Goal: Task Accomplishment & Management: Manage account settings

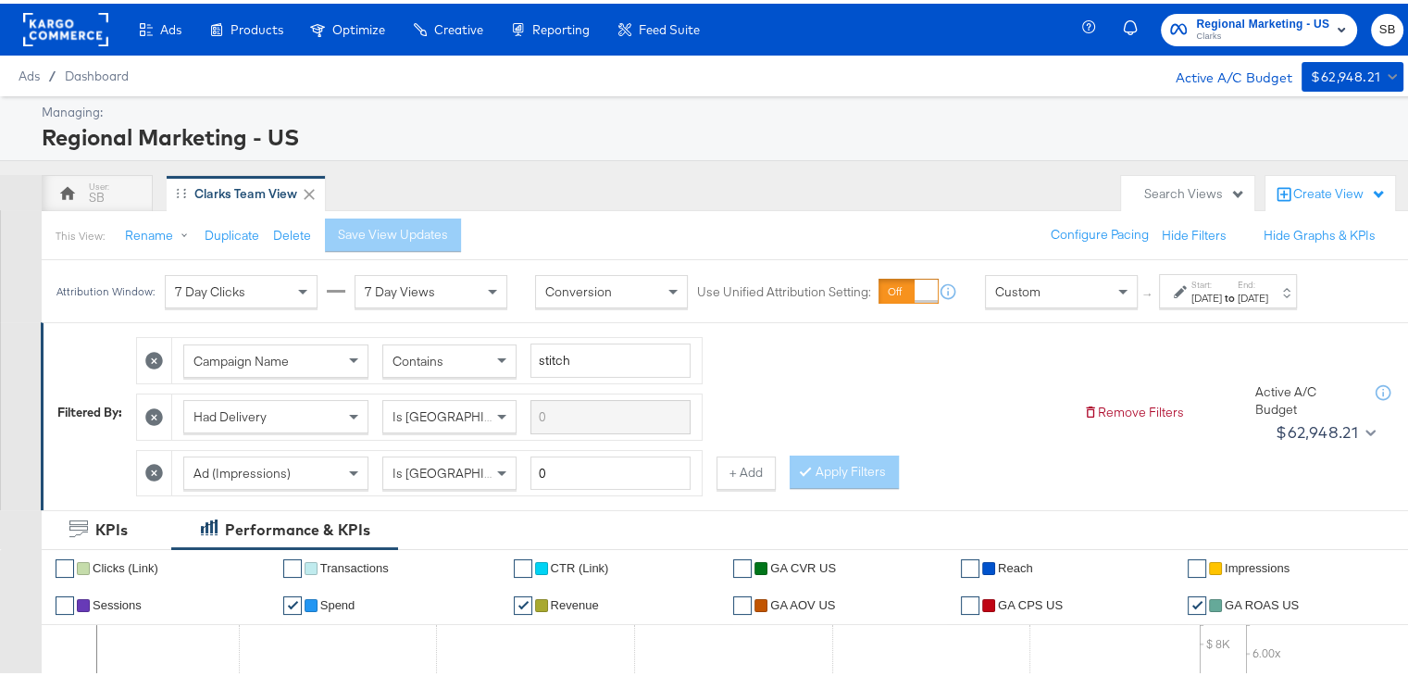
click at [75, 29] on rect at bounding box center [65, 25] width 85 height 33
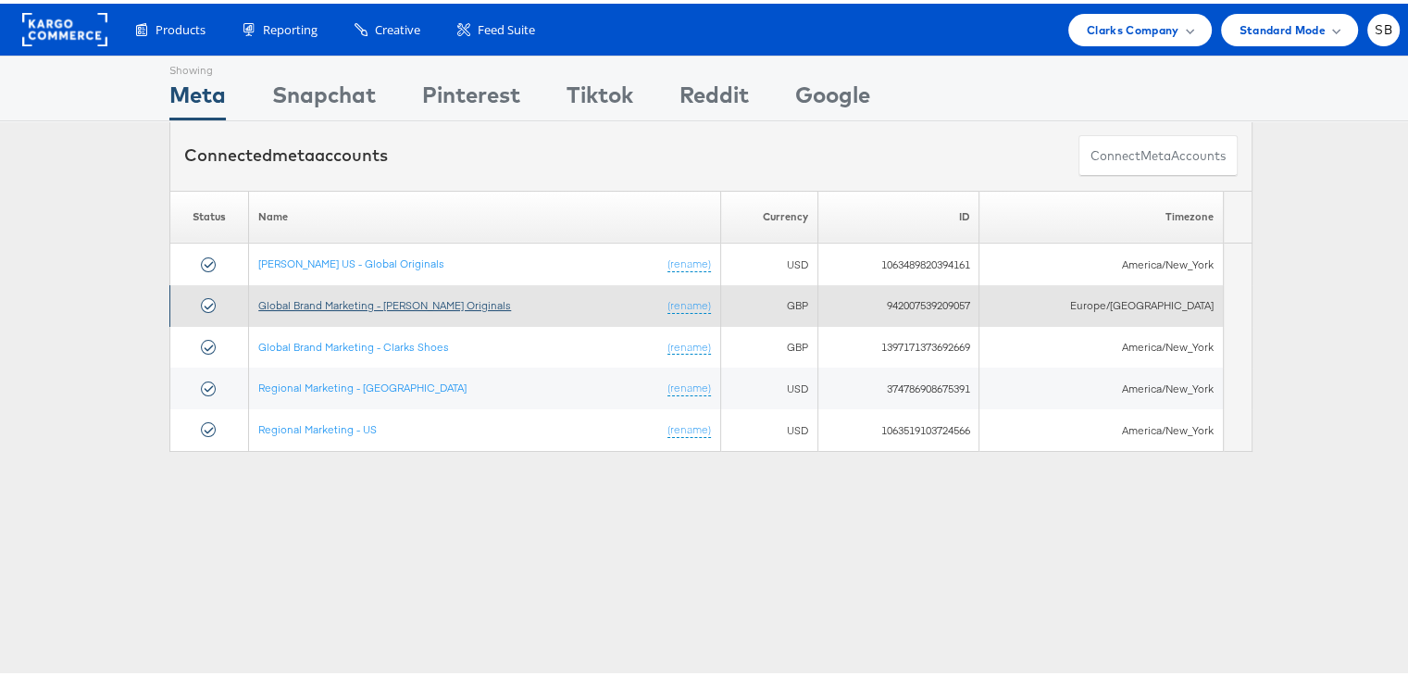
click at [378, 297] on link "Global Brand Marketing - Clarks Originals" at bounding box center [384, 301] width 253 height 14
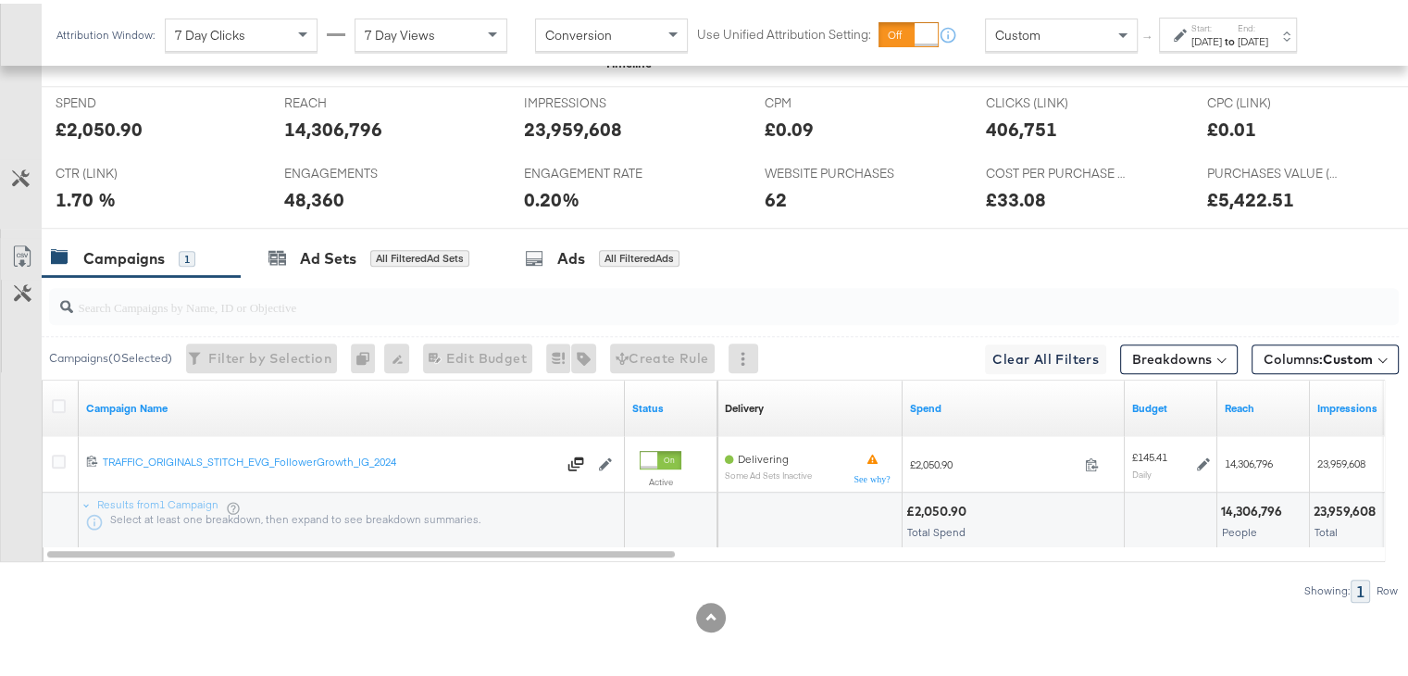
scroll to position [808, 0]
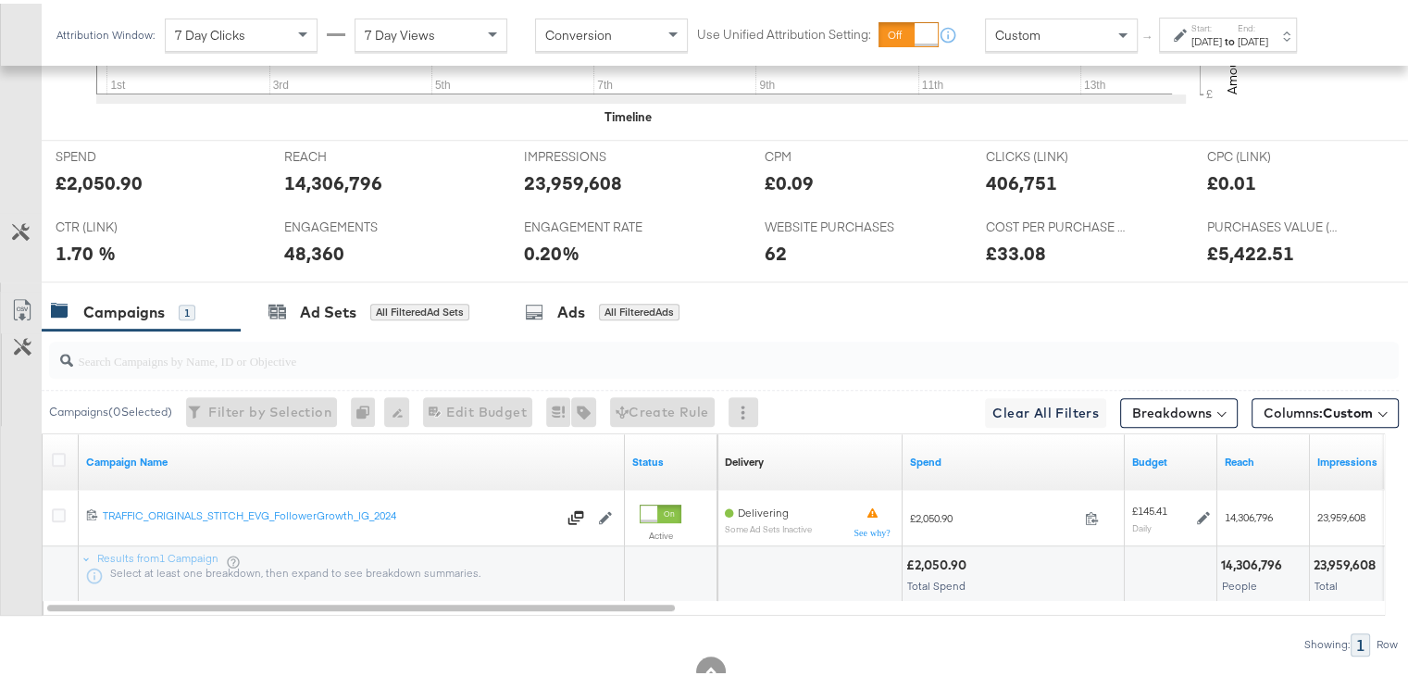
click at [1212, 35] on div "Jul 1st 2025" at bounding box center [1207, 38] width 31 height 15
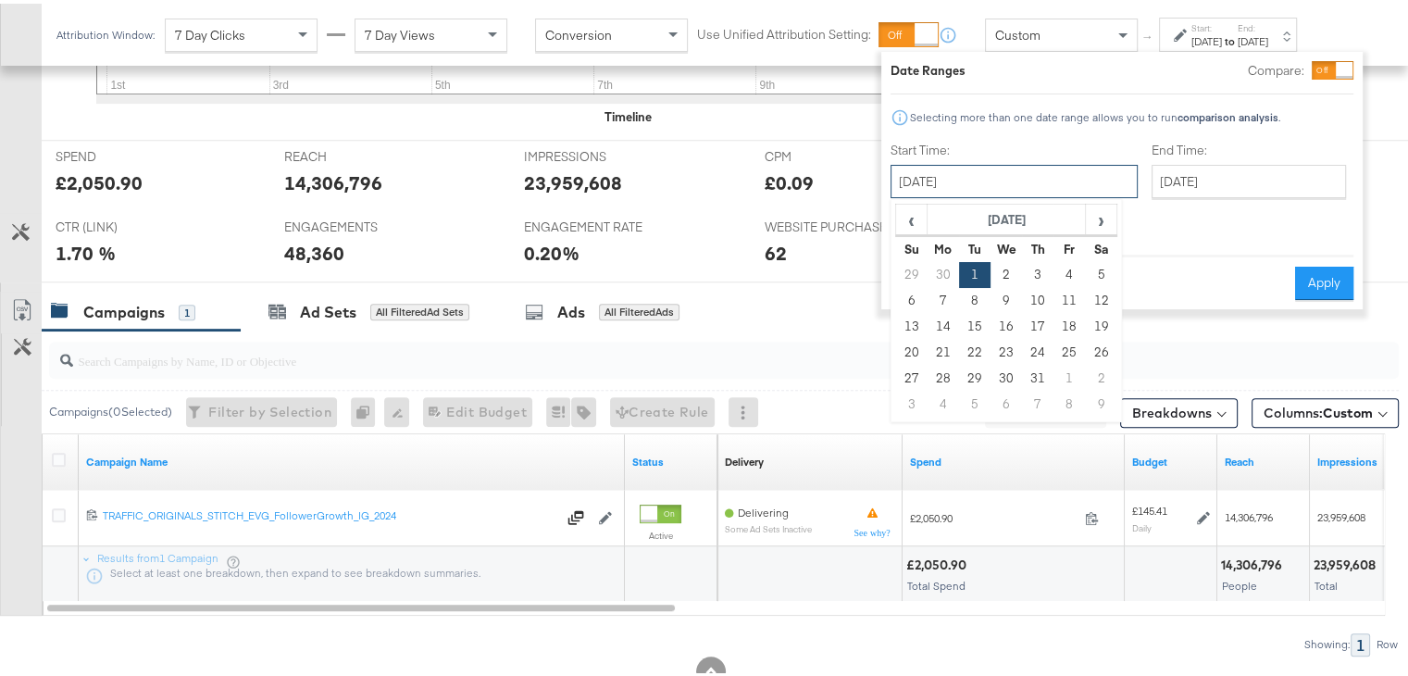
click at [1055, 180] on input "July 1st 2025" at bounding box center [1014, 177] width 247 height 33
click at [1099, 220] on span "›" at bounding box center [1101, 216] width 29 height 28
click at [1068, 265] on td "1" at bounding box center [1069, 271] width 31 height 26
type input "August 1st 2025"
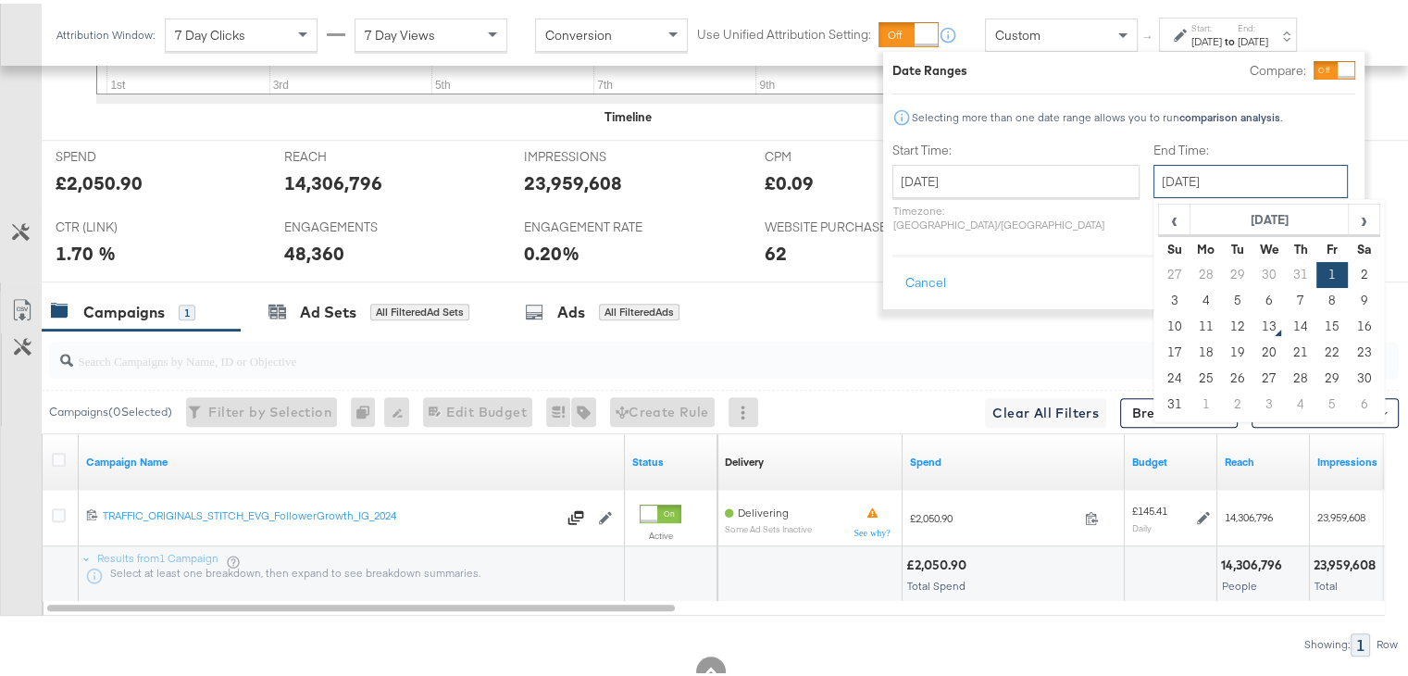
click at [1154, 185] on input "August 1st 2025" at bounding box center [1251, 177] width 194 height 33
click at [1222, 319] on td "12" at bounding box center [1237, 323] width 31 height 26
type input "[DATE]"
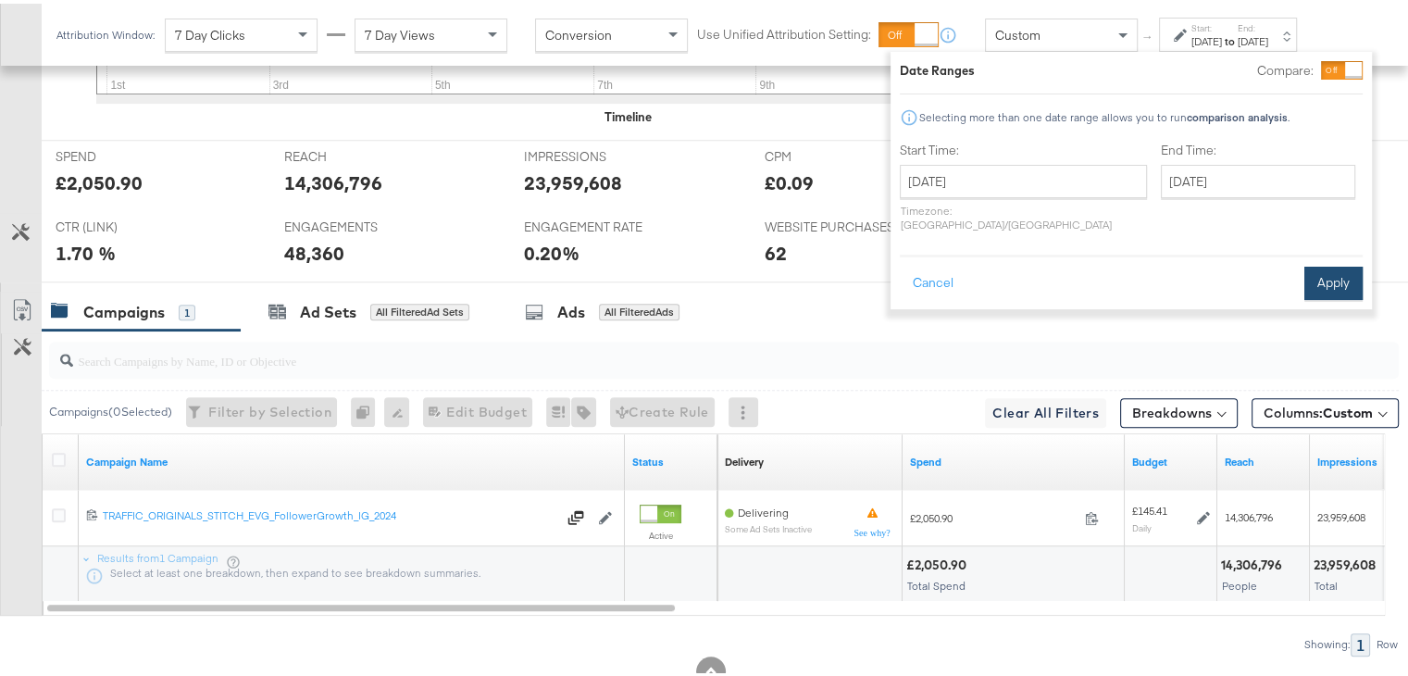
click at [1323, 263] on button "Apply" at bounding box center [1334, 279] width 58 height 33
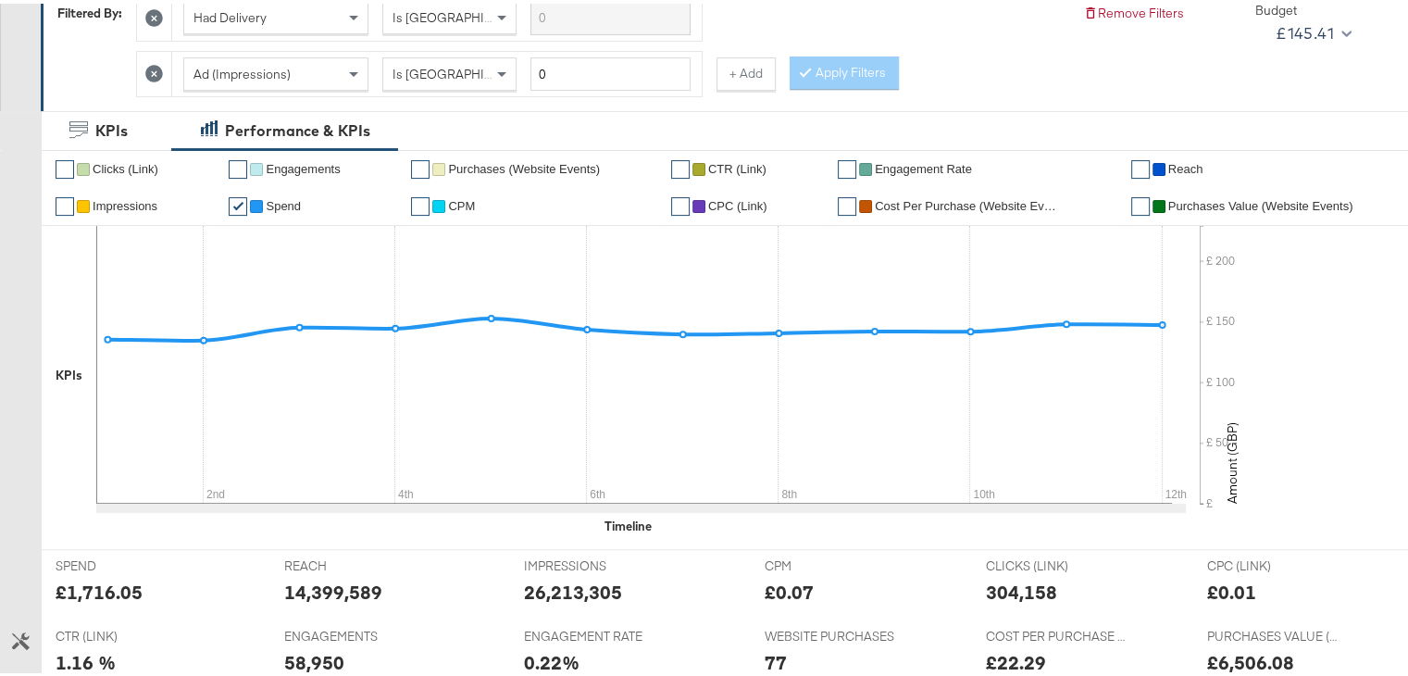
scroll to position [0, 0]
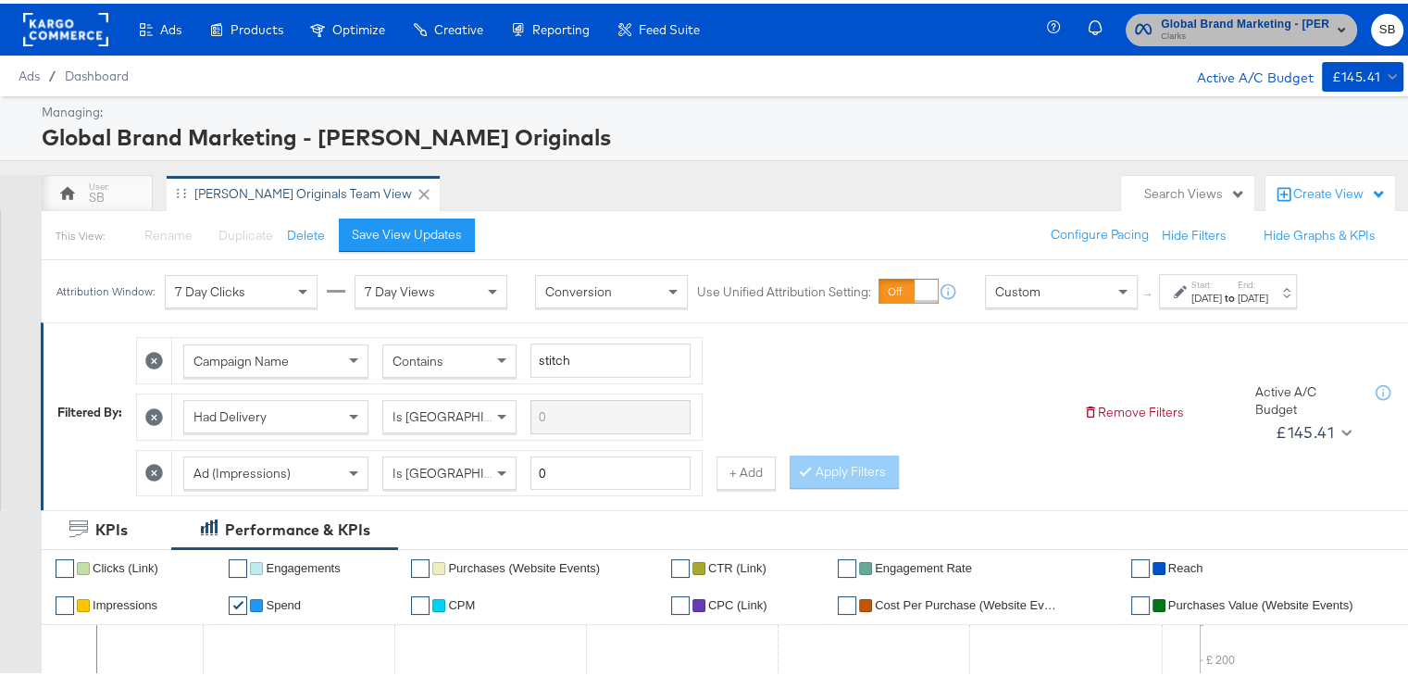
click at [1178, 17] on span "Global Brand Marketing - Clarks Originals" at bounding box center [1245, 20] width 169 height 19
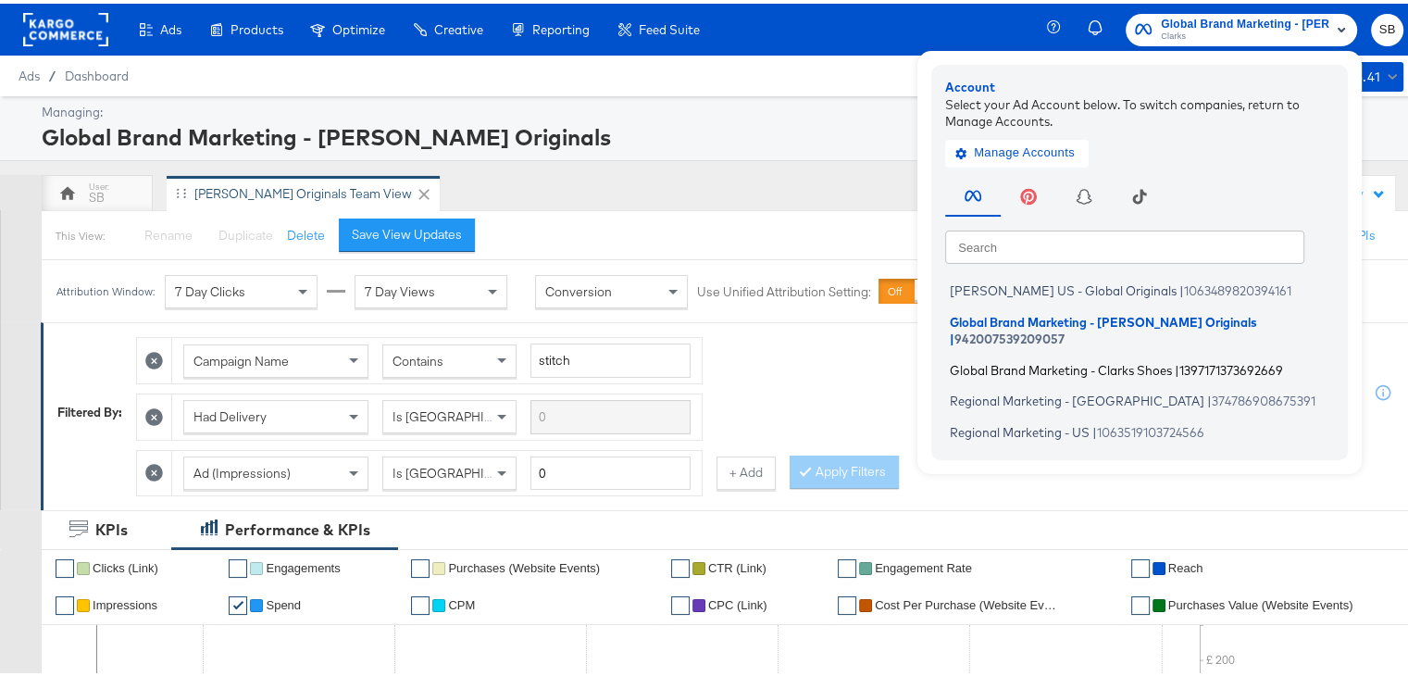
click at [1043, 358] on span "Global Brand Marketing - Clarks Shoes" at bounding box center [1061, 365] width 222 height 15
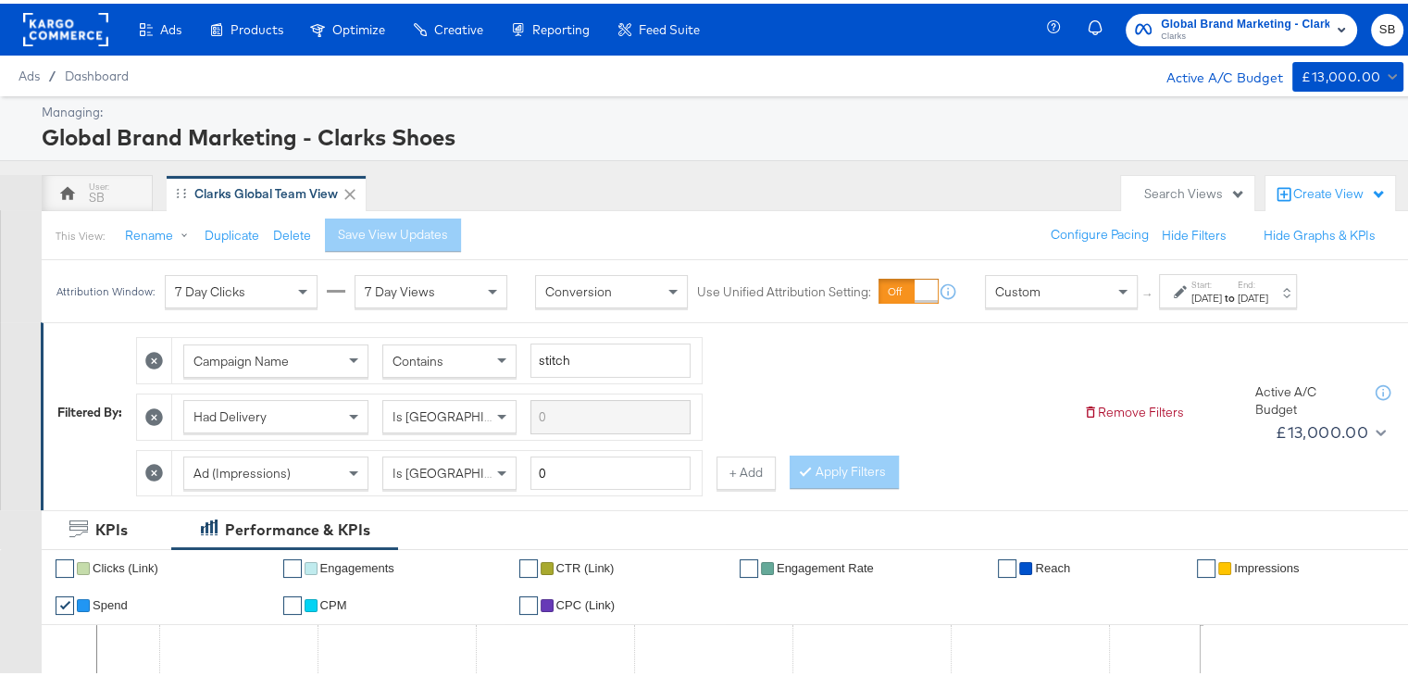
click at [1215, 293] on div "Jul 1st 2025" at bounding box center [1207, 294] width 31 height 15
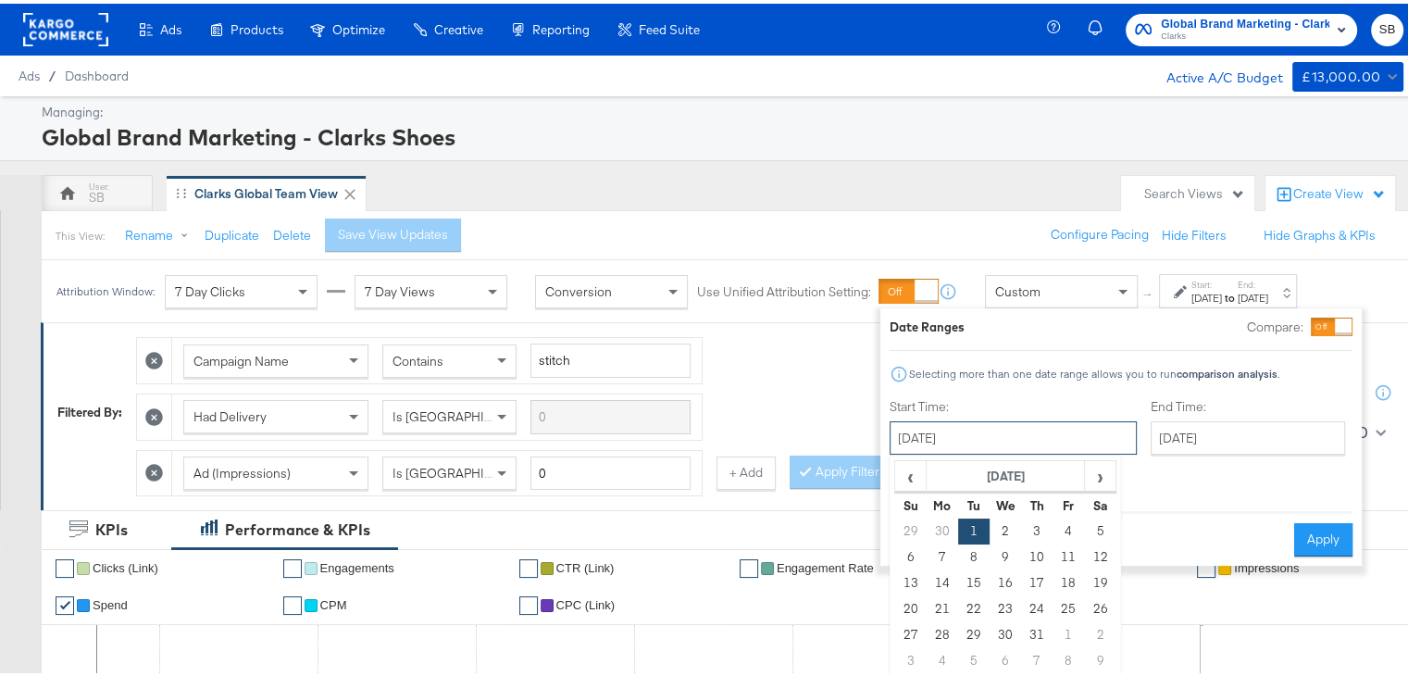
click at [982, 449] on input "July 1st 2025" at bounding box center [1013, 434] width 247 height 33
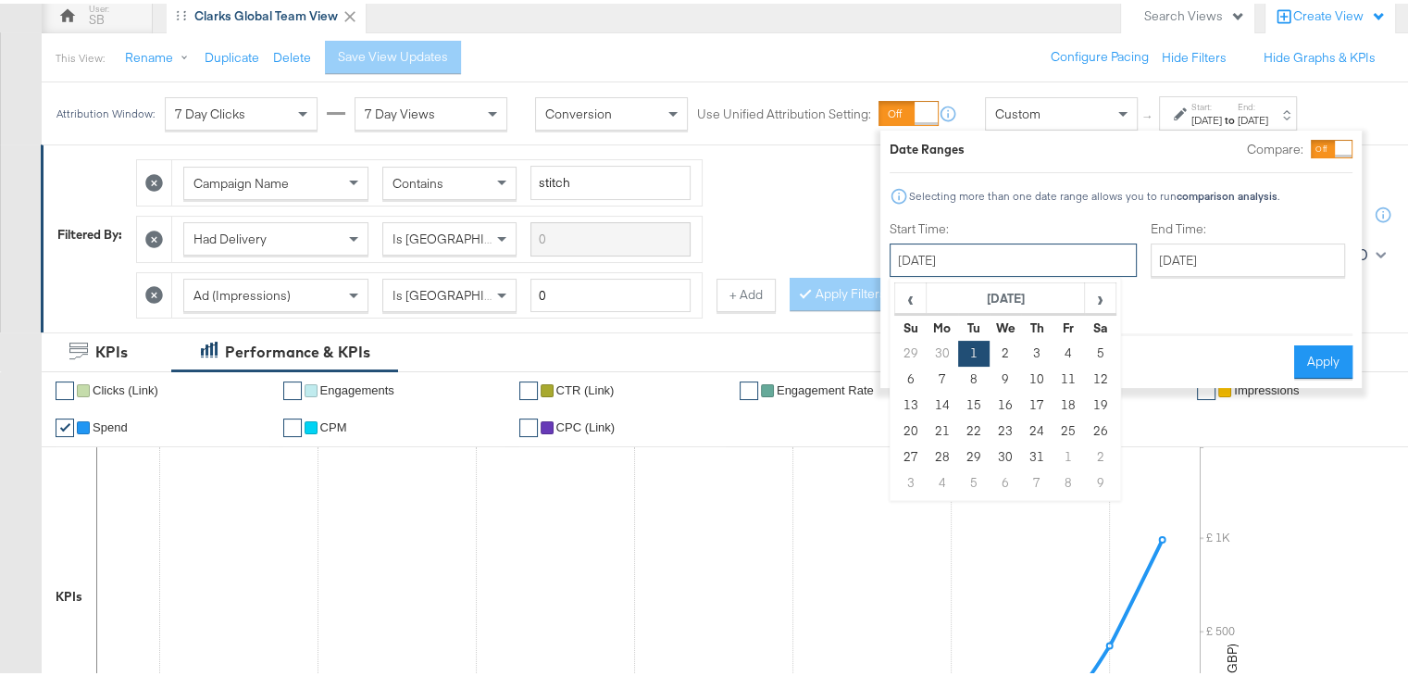
scroll to position [183, 0]
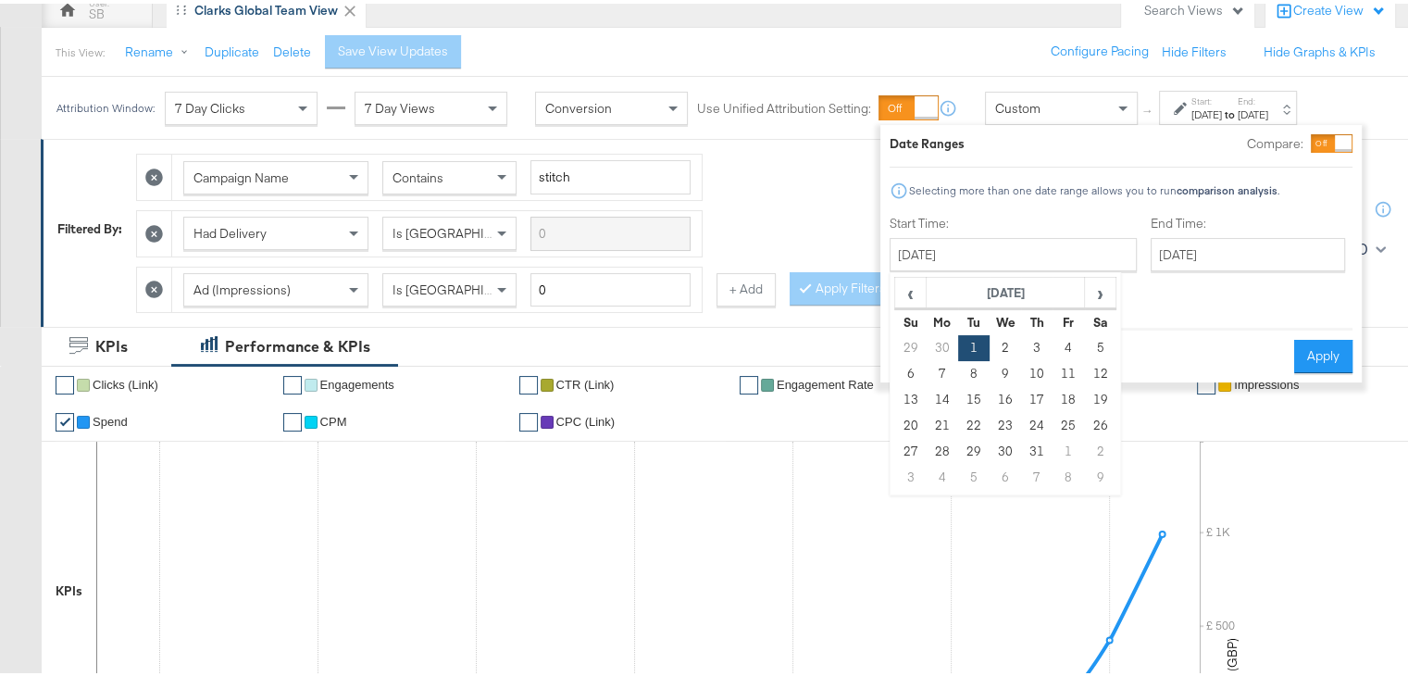
click at [365, 110] on span "7 Day Views" at bounding box center [400, 104] width 70 height 17
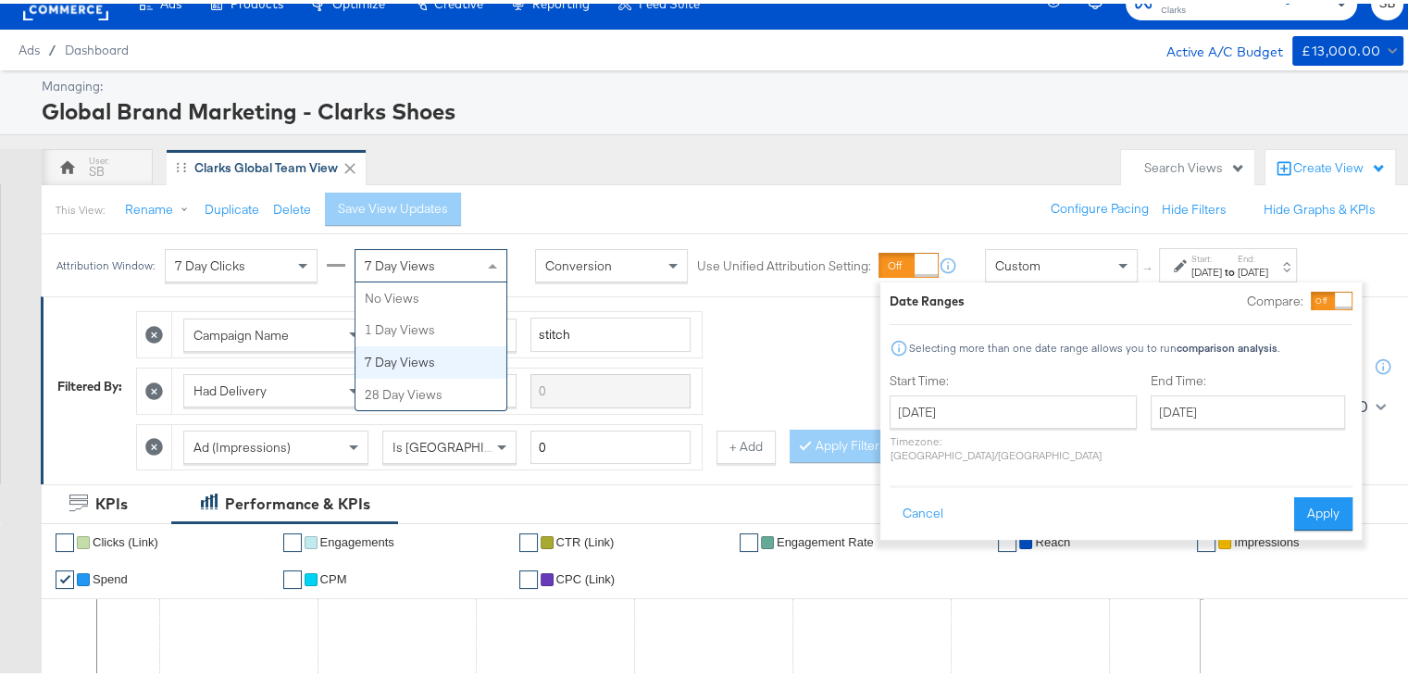
scroll to position [0, 0]
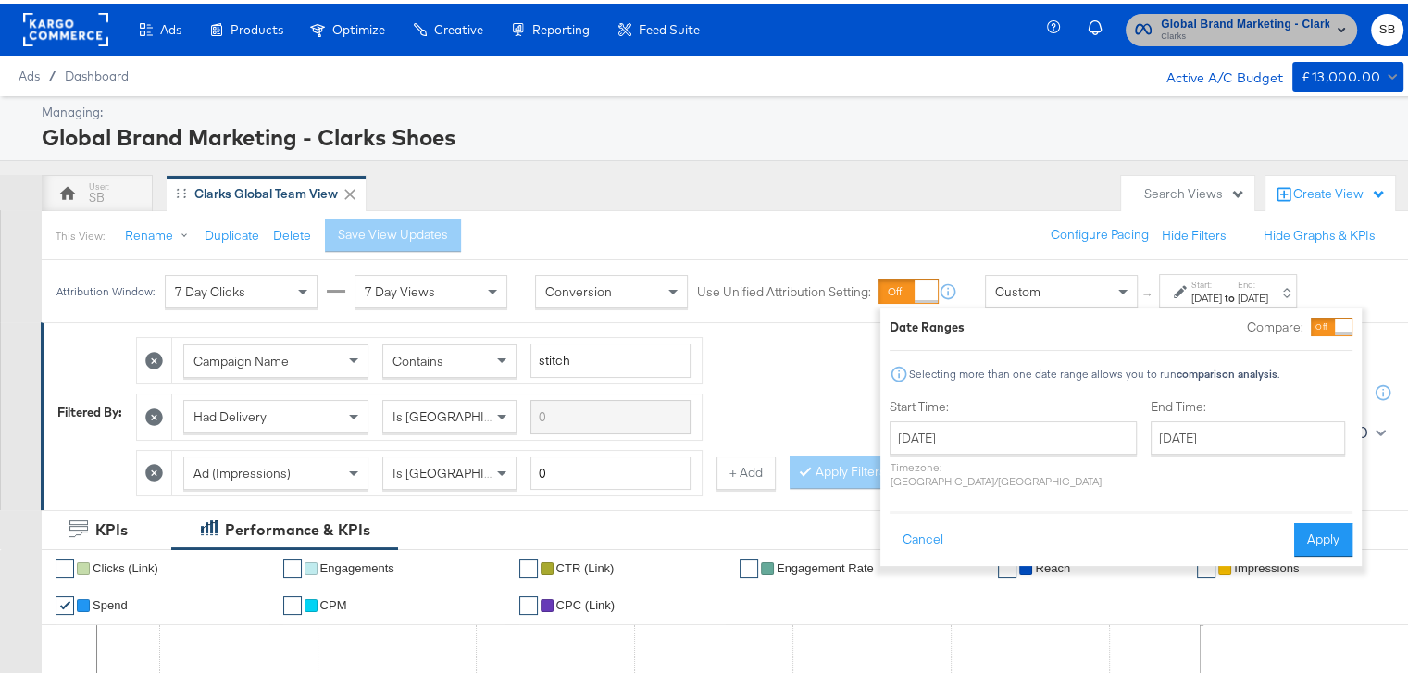
click at [1200, 19] on span "Global Brand Marketing - Clarks Shoes" at bounding box center [1245, 20] width 169 height 19
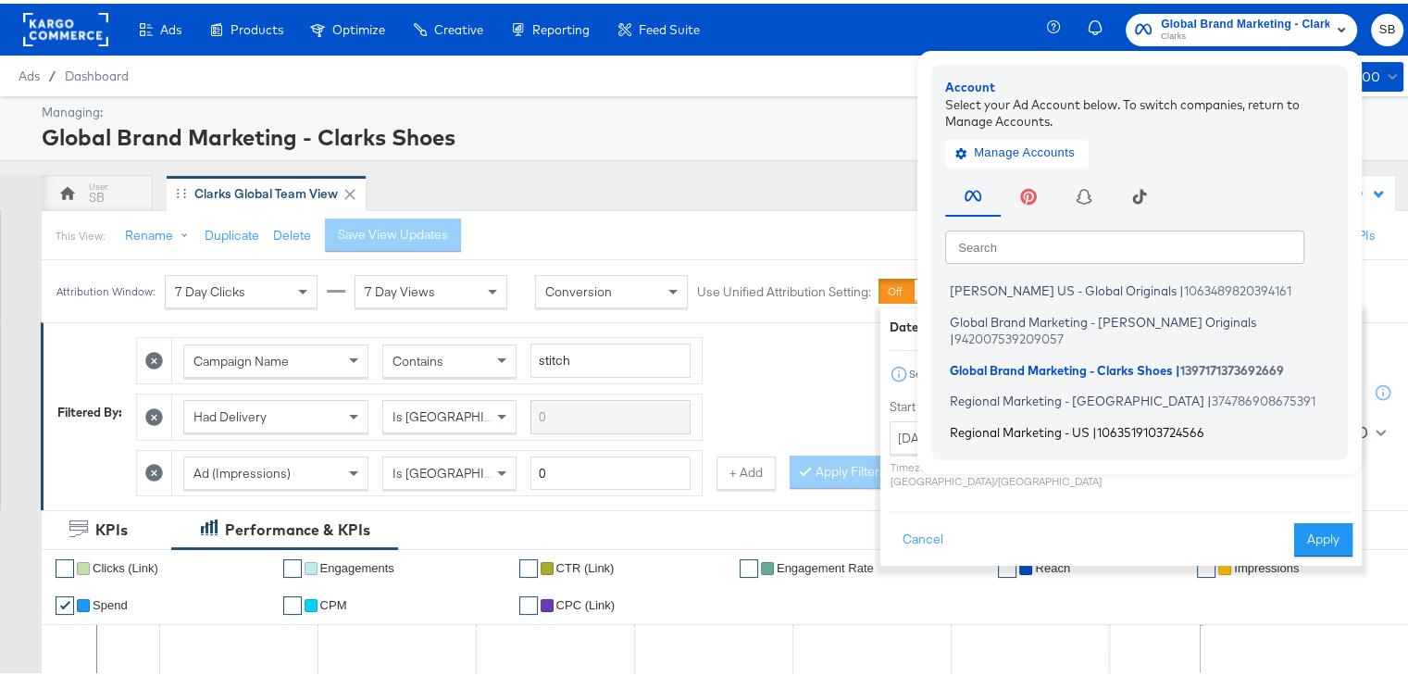
click at [1044, 420] on span "Regional Marketing - US" at bounding box center [1020, 427] width 140 height 15
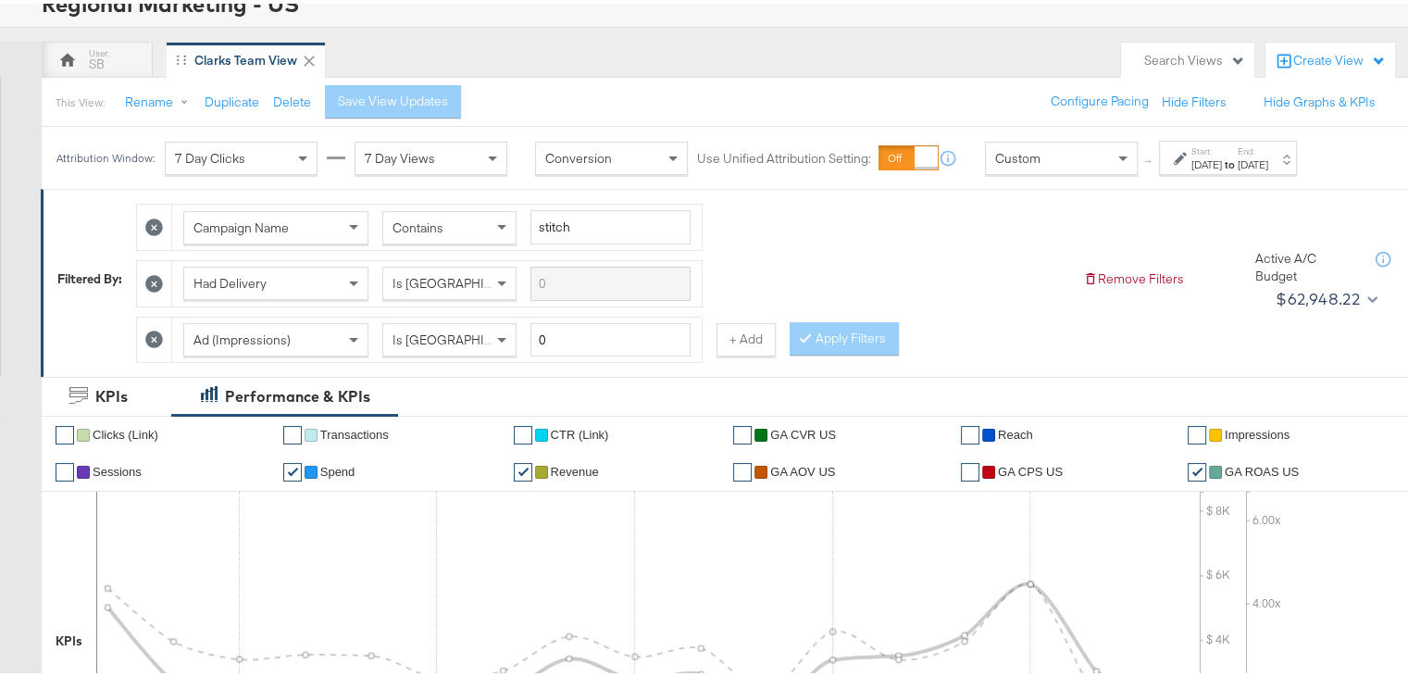
scroll to position [152, 0]
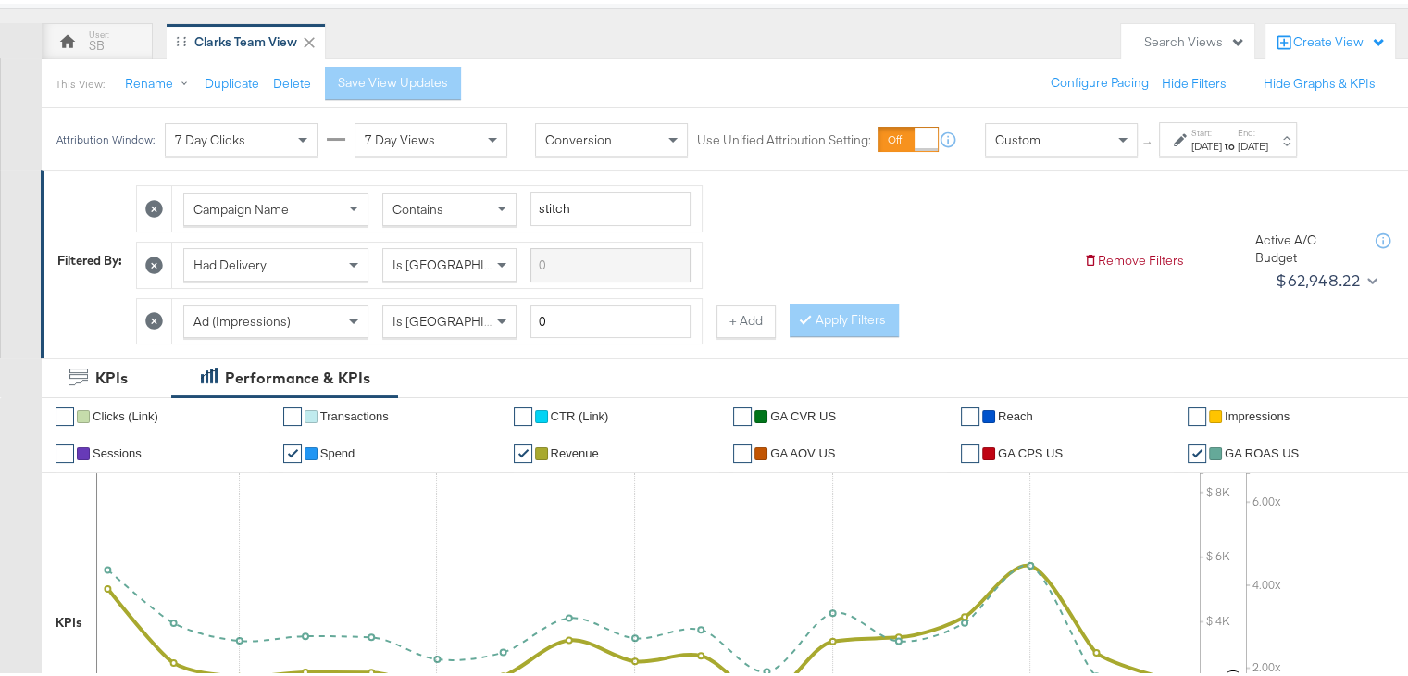
click at [1222, 143] on div "[DATE]" at bounding box center [1207, 142] width 31 height 15
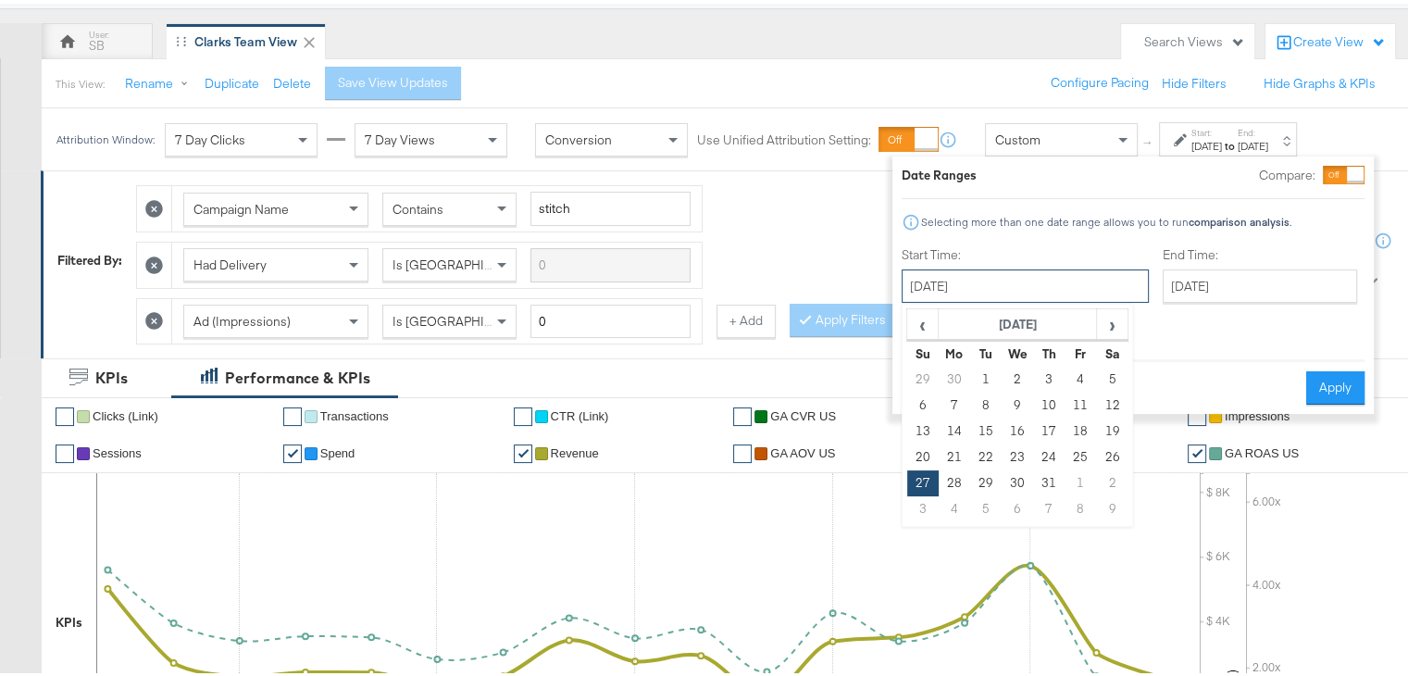
click at [1018, 285] on input "[DATE]" at bounding box center [1025, 282] width 247 height 33
click at [1098, 318] on span "›" at bounding box center [1112, 320] width 29 height 28
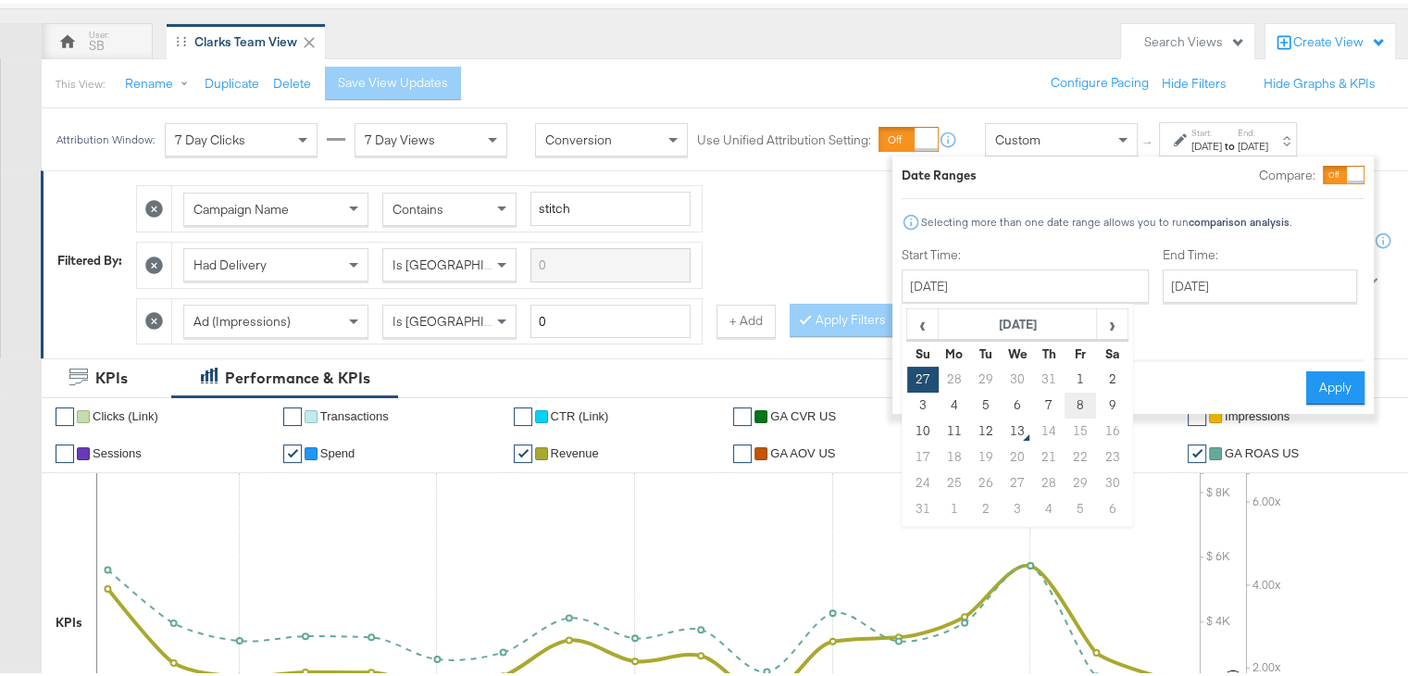
click at [1074, 393] on td "8" at bounding box center [1080, 402] width 31 height 26
type input "[DATE]"
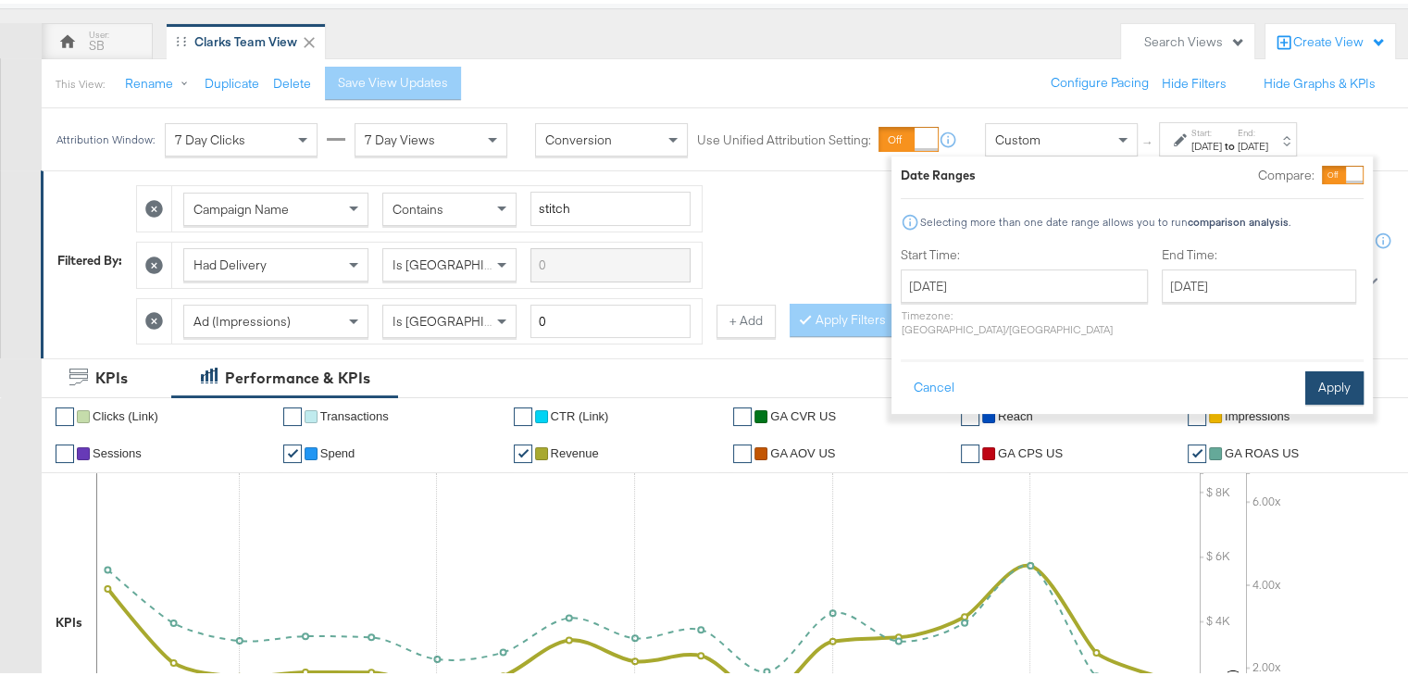
click at [1314, 368] on button "Apply" at bounding box center [1334, 384] width 58 height 33
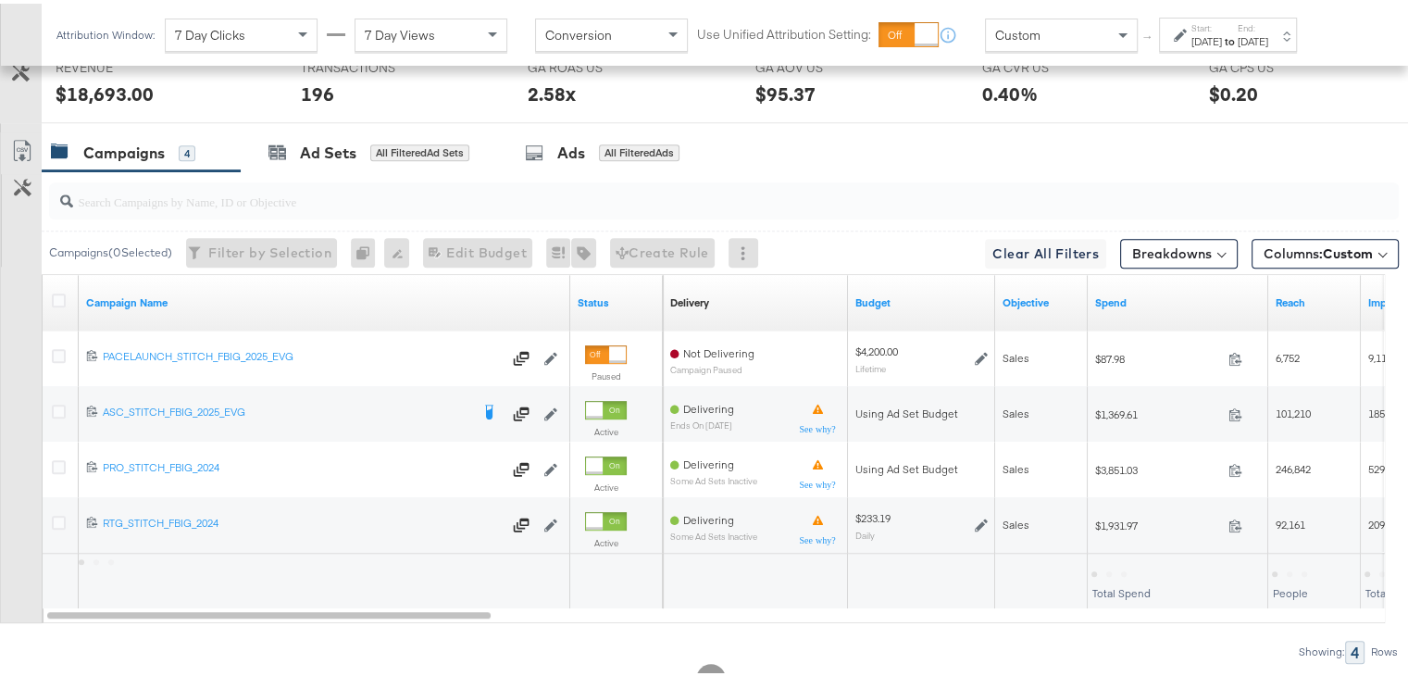
scroll to position [968, 0]
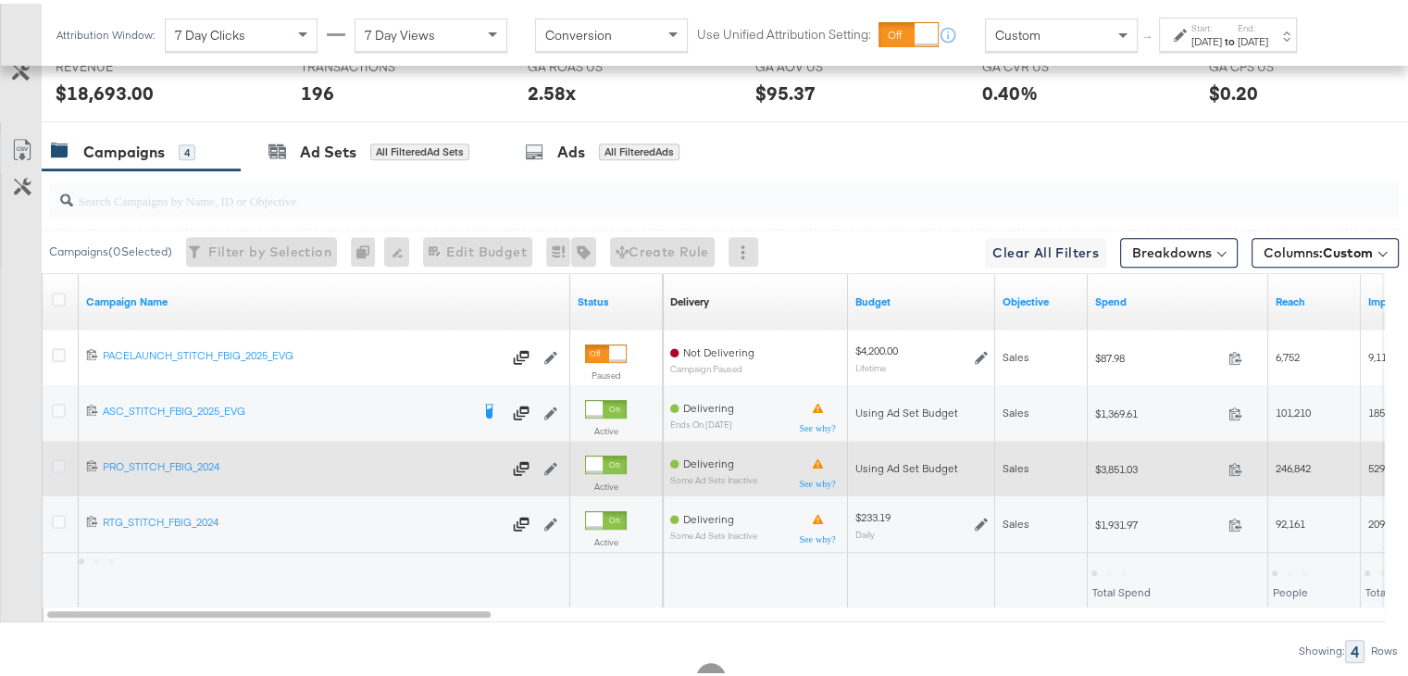
click at [59, 456] on icon at bounding box center [59, 463] width 14 height 14
click at [0, 0] on input "checkbox" at bounding box center [0, 0] width 0 height 0
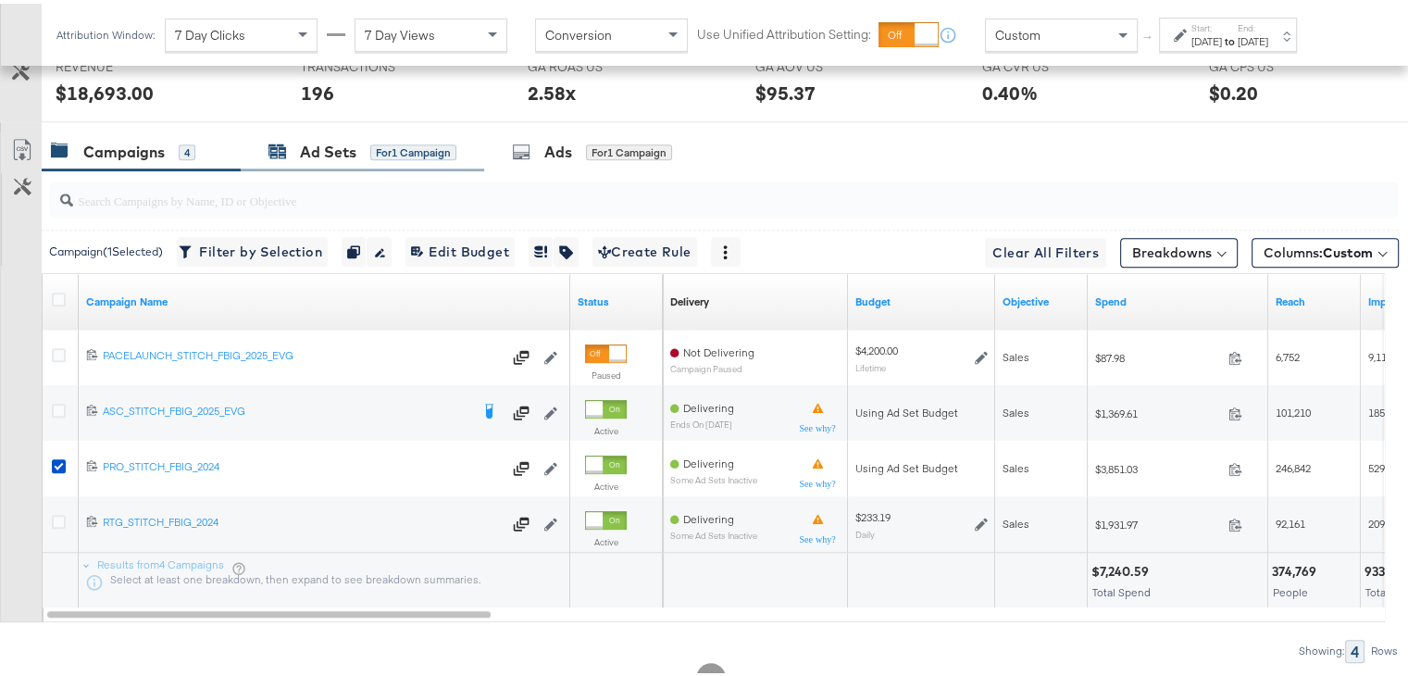
click at [352, 143] on div "Ad Sets" at bounding box center [328, 148] width 56 height 21
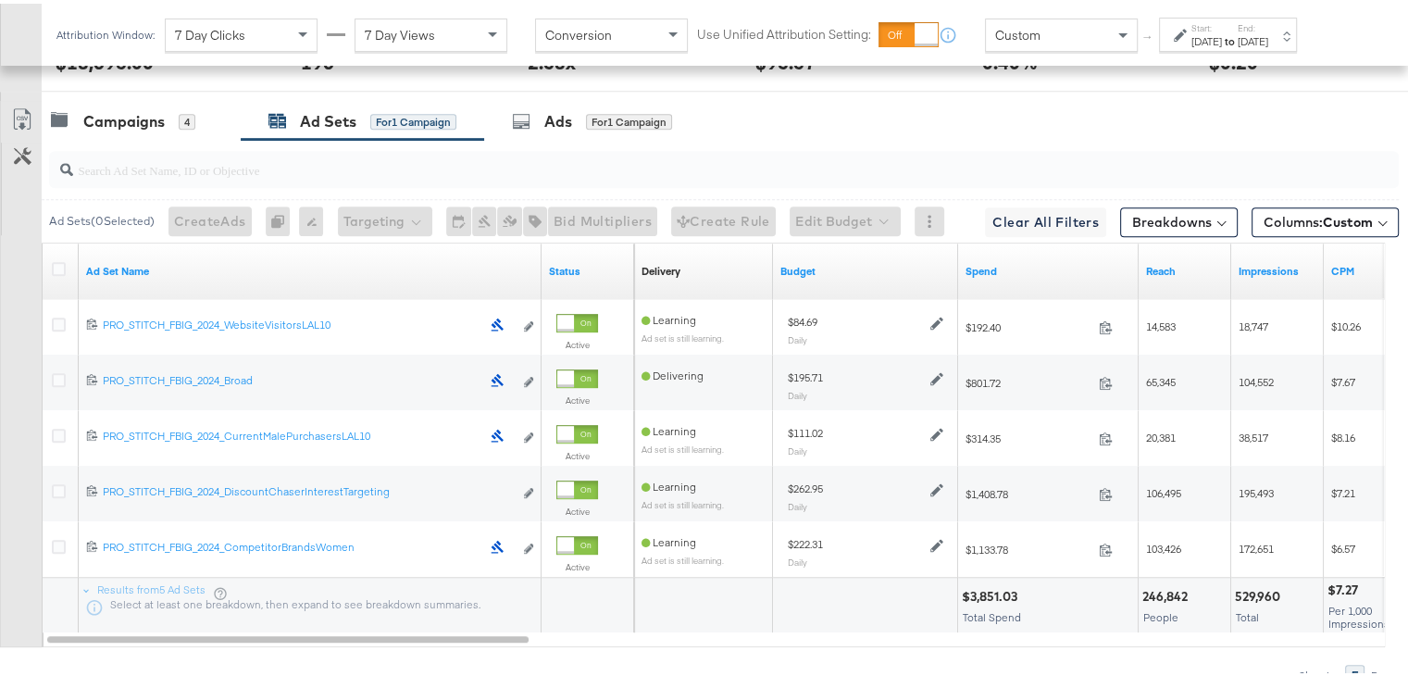
scroll to position [1084, 0]
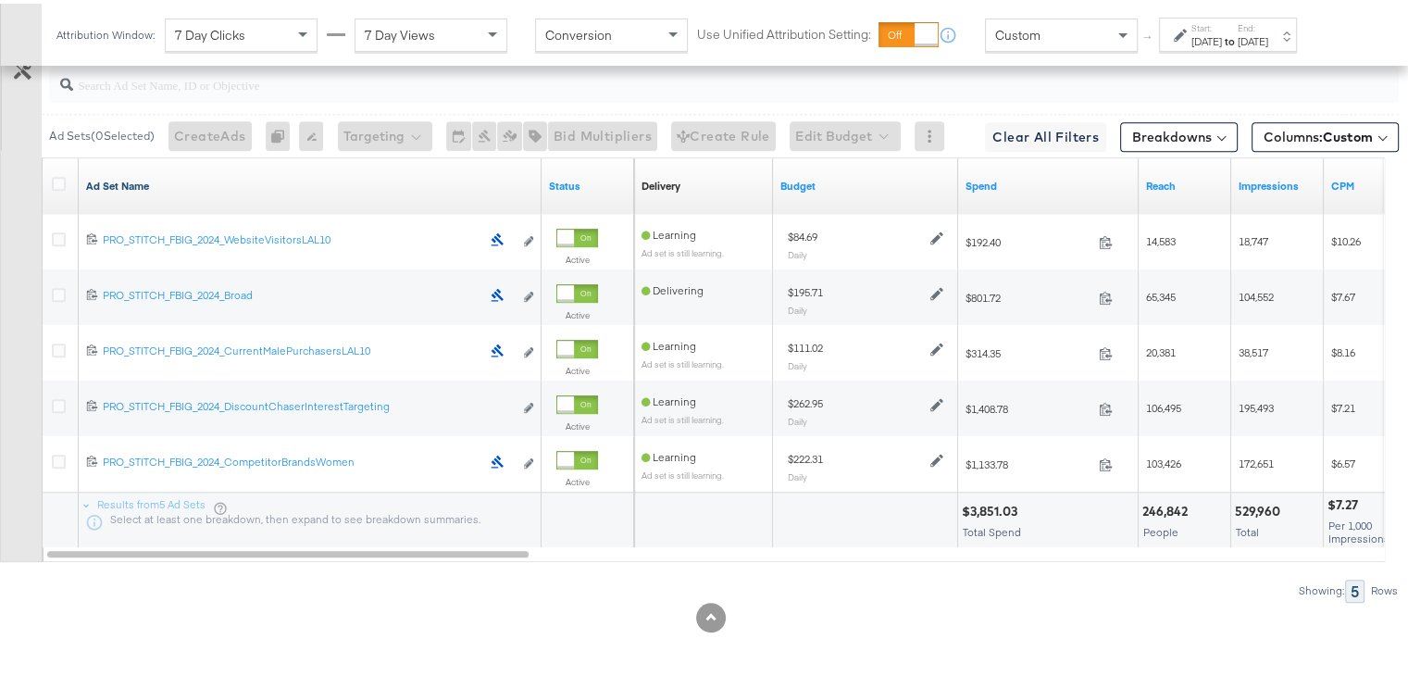
click at [130, 175] on link "Ad Set Name" at bounding box center [310, 182] width 448 height 15
click at [130, 175] on link "Ad Set Name ↓" at bounding box center [310, 182] width 448 height 15
